Goal: Browse casually: Explore the website without a specific task or goal

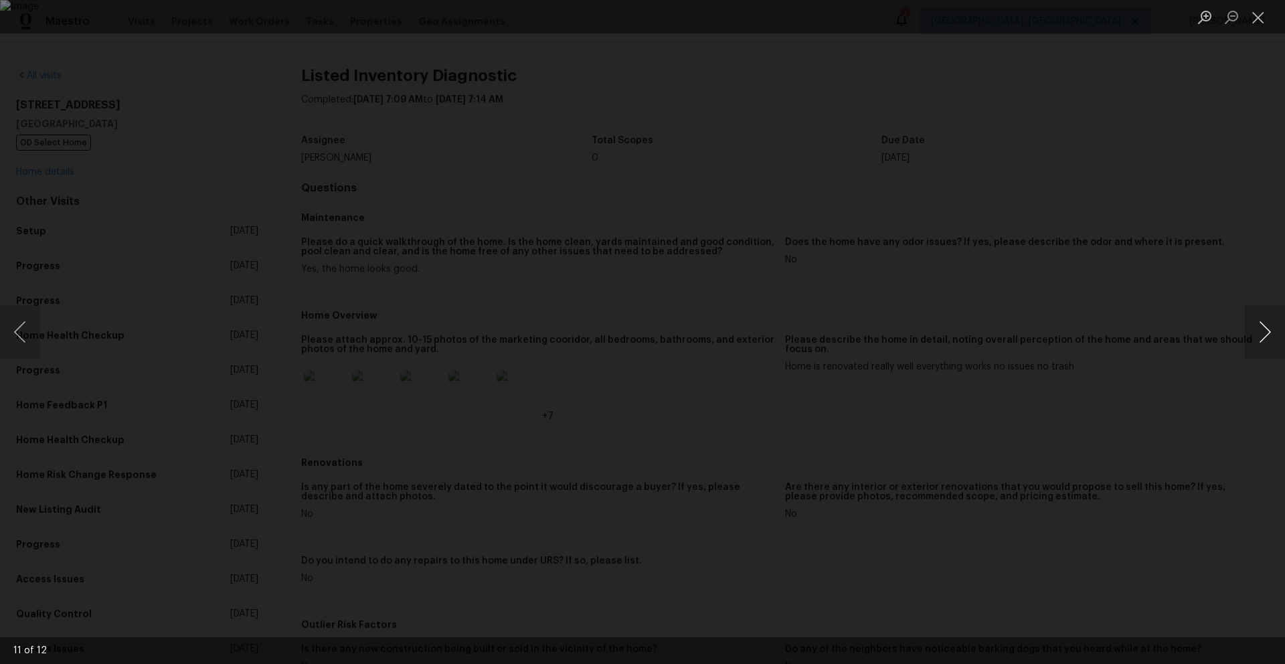
click at [1261, 334] on button "Next image" at bounding box center [1265, 332] width 40 height 54
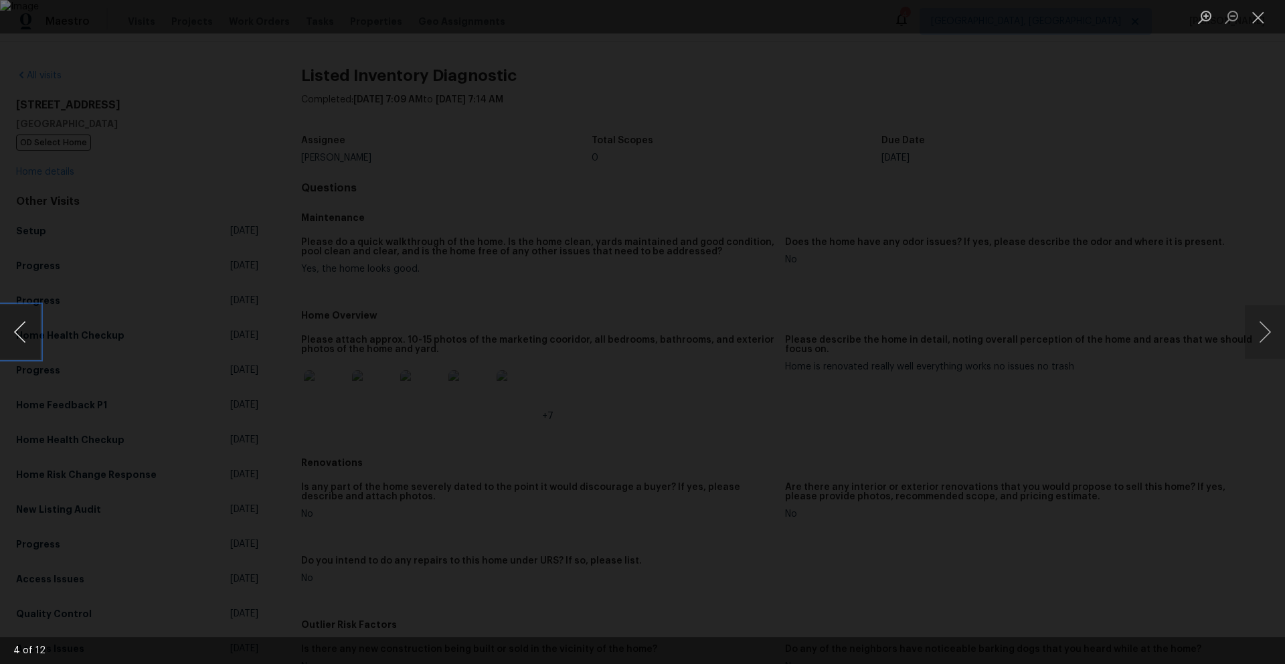
click at [15, 332] on button "Previous image" at bounding box center [20, 332] width 40 height 54
click at [1264, 339] on button "Next image" at bounding box center [1265, 332] width 40 height 54
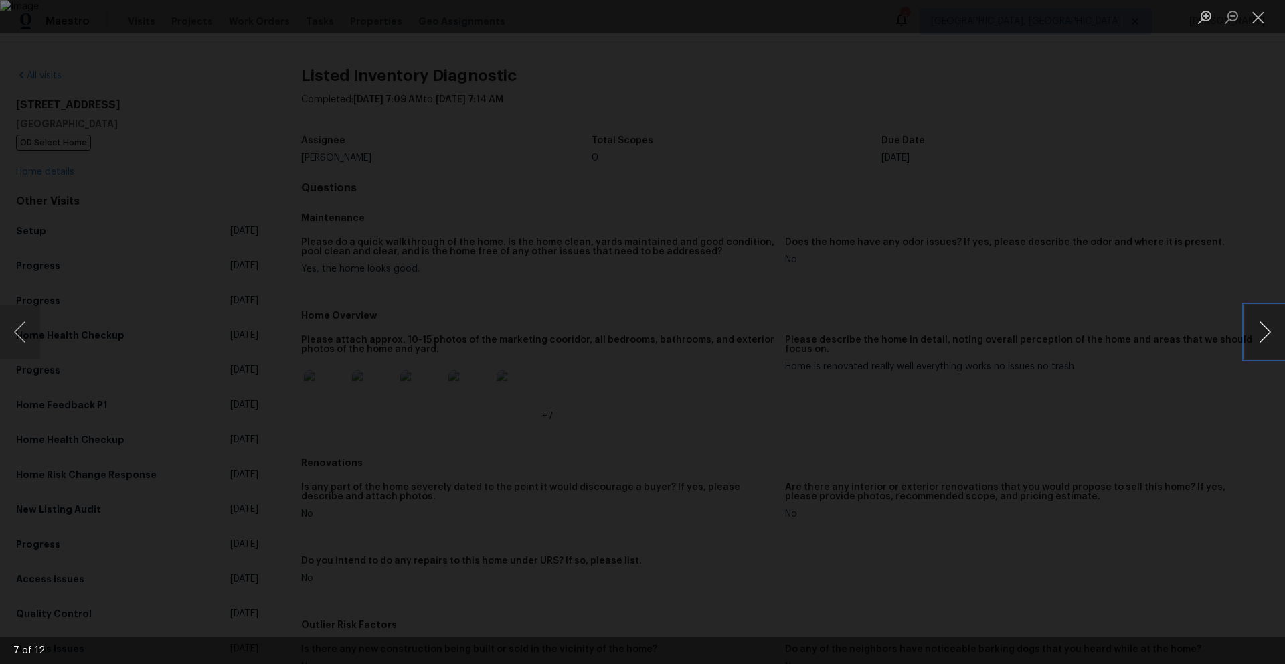
click at [1264, 339] on button "Next image" at bounding box center [1265, 332] width 40 height 54
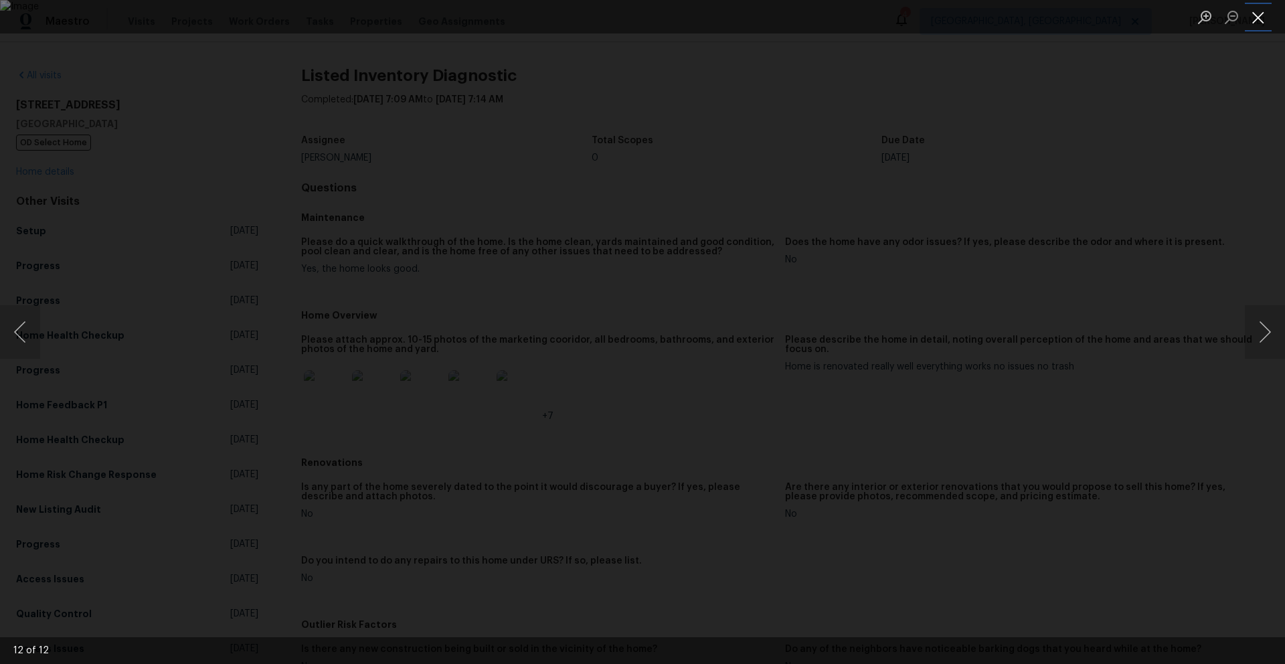
click at [1265, 15] on button "Close lightbox" at bounding box center [1258, 16] width 27 height 23
